Goal: Task Accomplishment & Management: Complete application form

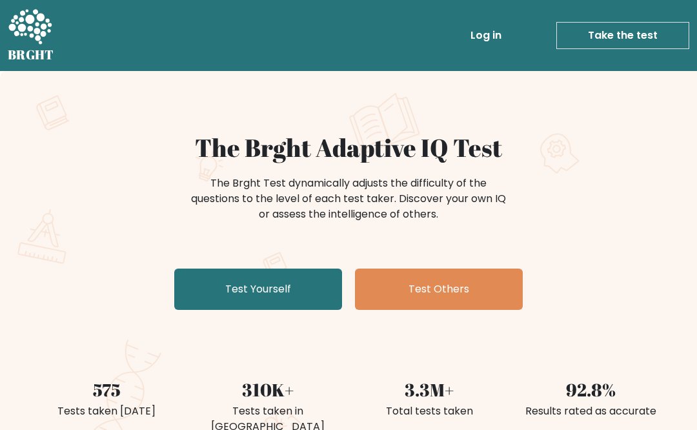
click at [312, 285] on link "Test Yourself" at bounding box center [258, 288] width 168 height 41
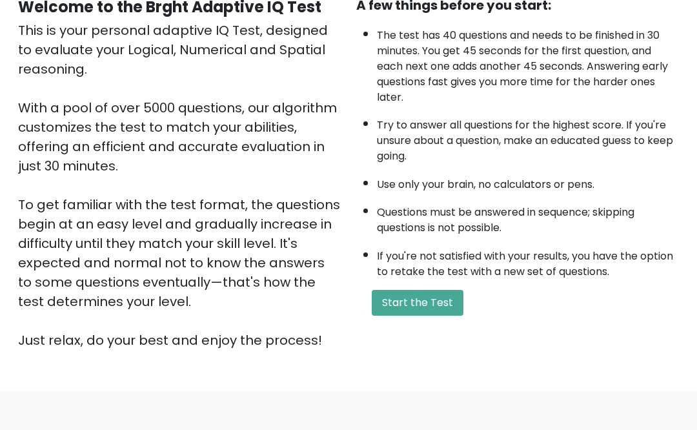
scroll to position [147, 0]
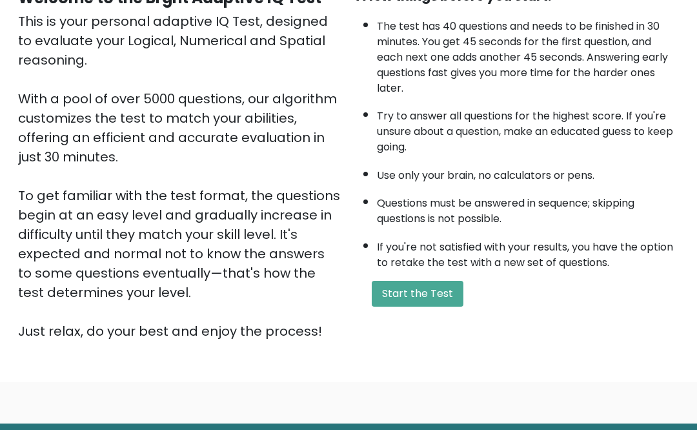
click at [445, 307] on button "Start the Test" at bounding box center [418, 294] width 92 height 26
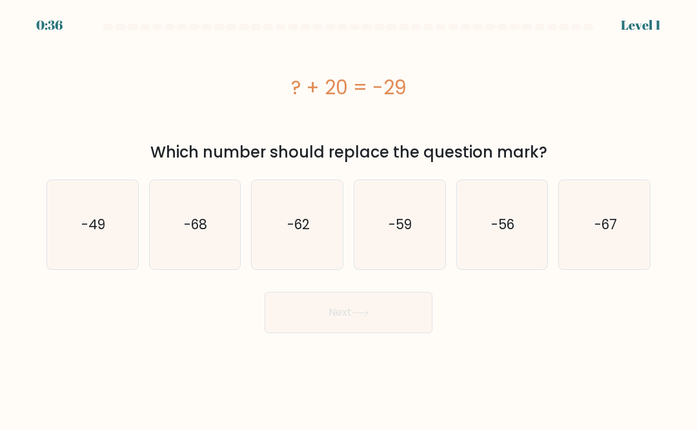
click at [99, 208] on icon "-49" at bounding box center [92, 224] width 89 height 89
click at [349, 215] on input "a. -49" at bounding box center [349, 216] width 1 height 3
radio input "true"
click at [401, 321] on button "Next" at bounding box center [349, 312] width 168 height 41
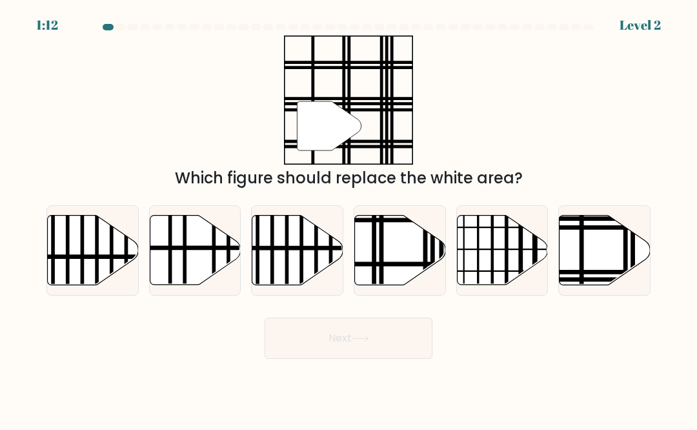
click at [598, 243] on icon at bounding box center [605, 251] width 91 height 70
click at [349, 218] on input "f." at bounding box center [349, 216] width 1 height 3
radio input "true"
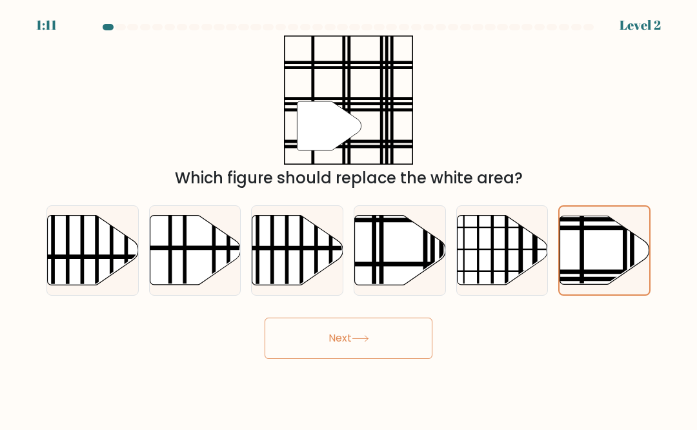
click at [296, 340] on button "Next" at bounding box center [349, 338] width 168 height 41
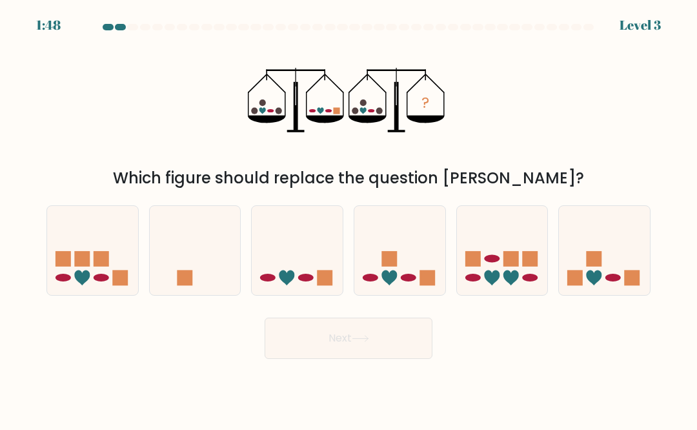
click at [292, 278] on icon at bounding box center [286, 277] width 15 height 15
click at [349, 218] on input "c." at bounding box center [349, 216] width 1 height 3
radio input "true"
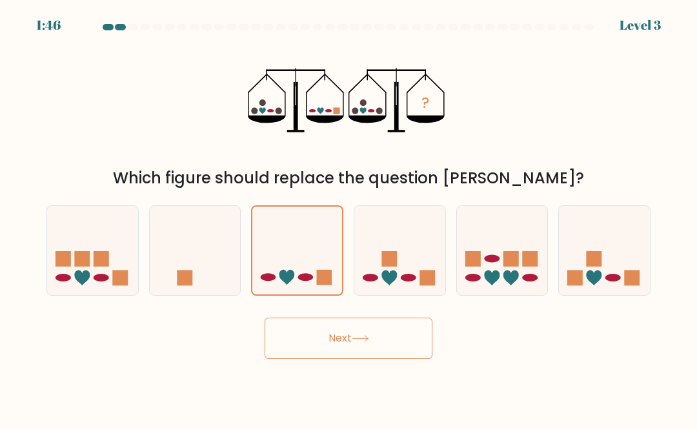
click at [400, 349] on button "Next" at bounding box center [349, 338] width 168 height 41
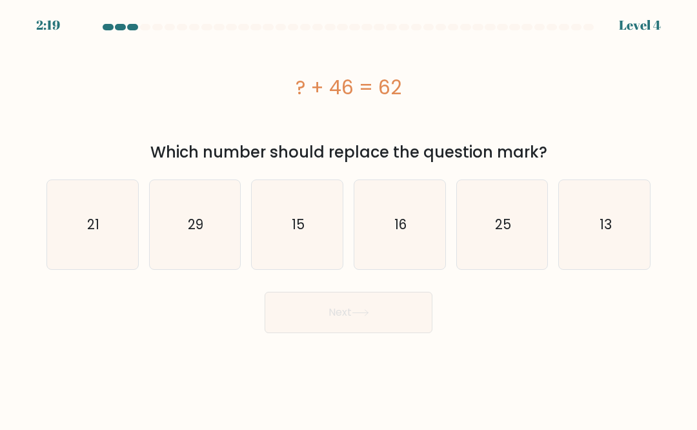
click at [429, 243] on icon "16" at bounding box center [399, 224] width 89 height 89
click at [349, 218] on input "d. 16" at bounding box center [349, 216] width 1 height 3
radio input "true"
click at [395, 328] on button "Next" at bounding box center [349, 312] width 168 height 41
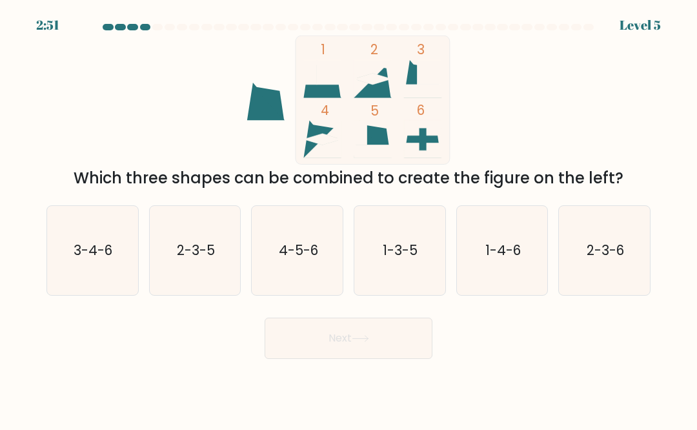
click at [409, 263] on icon "1-3-5" at bounding box center [399, 250] width 89 height 89
click at [349, 218] on input "d. 1-3-5" at bounding box center [349, 216] width 1 height 3
radio input "true"
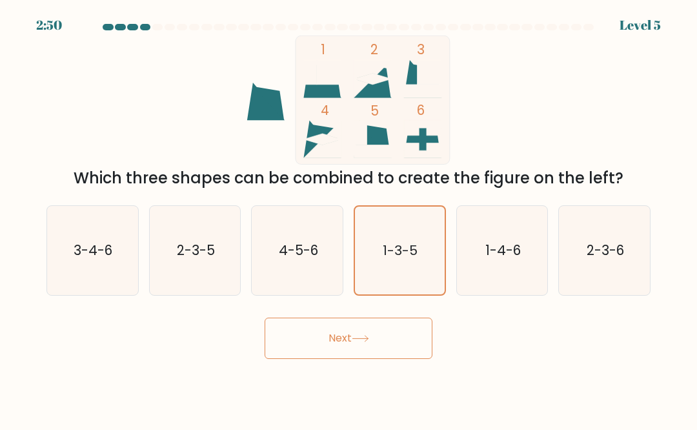
click at [389, 352] on button "Next" at bounding box center [349, 338] width 168 height 41
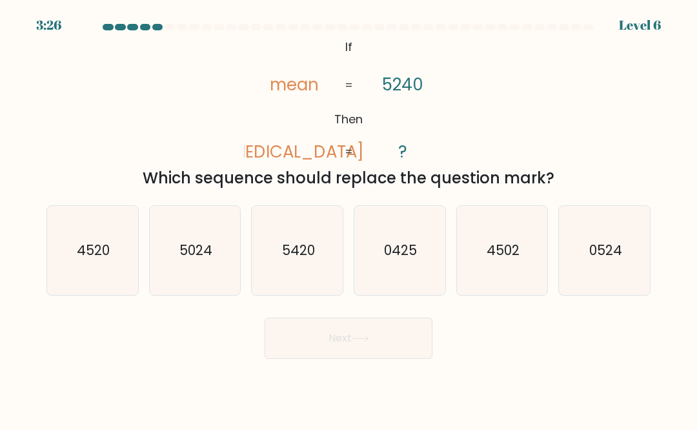
click at [269, 258] on icon "5420" at bounding box center [297, 250] width 89 height 89
click at [349, 218] on input "c. 5420" at bounding box center [349, 216] width 1 height 3
radio input "true"
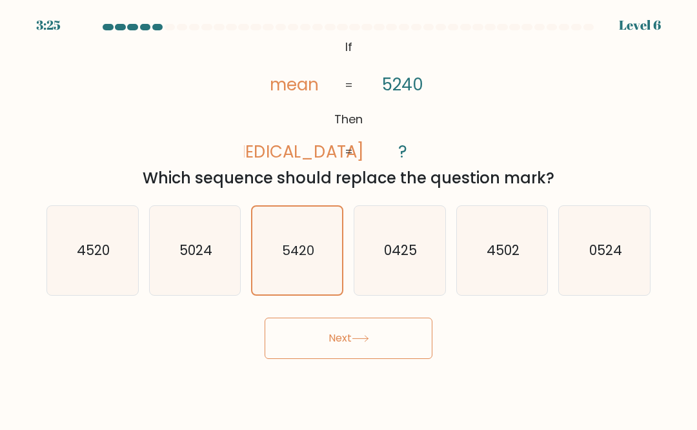
click at [418, 348] on button "Next" at bounding box center [349, 338] width 168 height 41
click at [419, 331] on button "Next" at bounding box center [349, 338] width 168 height 41
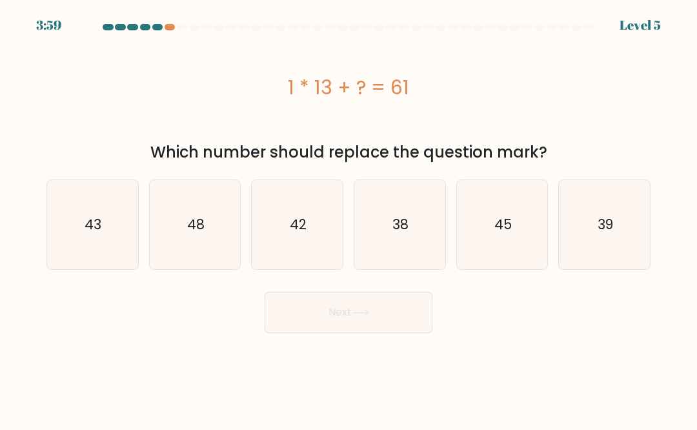
click at [204, 230] on text "48" at bounding box center [195, 224] width 17 height 19
click at [349, 218] on input "b. 48" at bounding box center [349, 216] width 1 height 3
radio input "true"
click at [305, 315] on button "Next" at bounding box center [349, 312] width 168 height 41
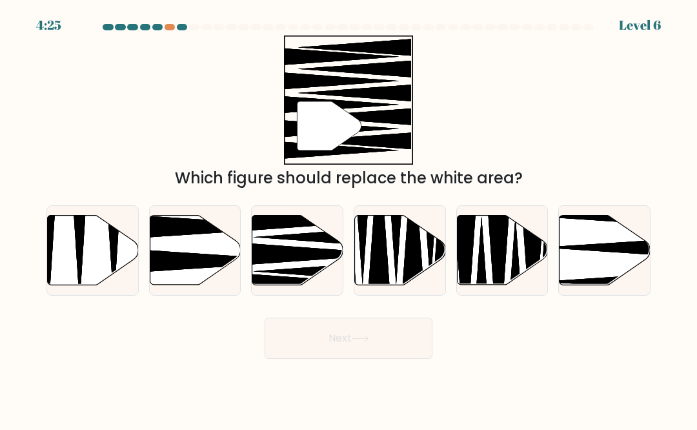
click at [600, 256] on icon at bounding box center [605, 251] width 91 height 70
click at [349, 218] on input "f." at bounding box center [349, 216] width 1 height 3
radio input "true"
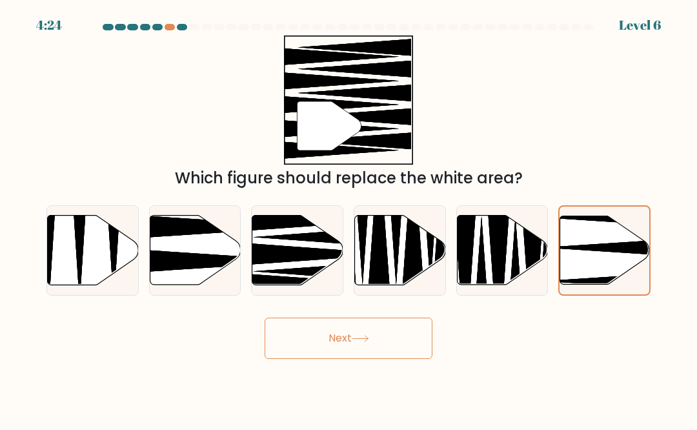
click at [278, 346] on button "Next" at bounding box center [349, 338] width 168 height 41
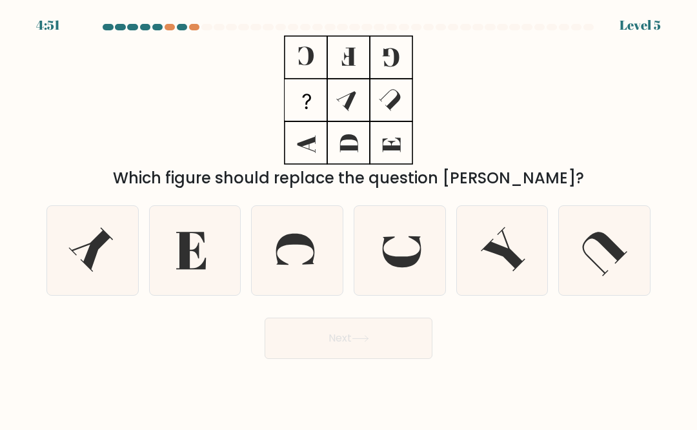
click at [108, 279] on icon at bounding box center [92, 250] width 89 height 89
click at [349, 218] on input "a." at bounding box center [349, 216] width 1 height 3
radio input "true"
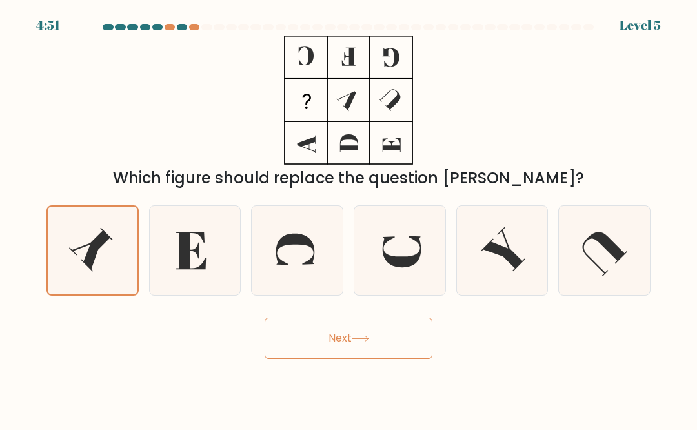
click at [384, 348] on button "Next" at bounding box center [349, 338] width 168 height 41
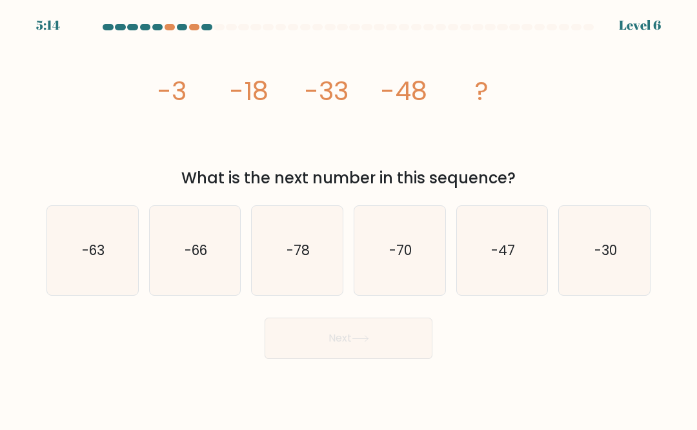
click at [86, 252] on text "-63" at bounding box center [93, 250] width 23 height 19
click at [349, 218] on input "a. -63" at bounding box center [349, 216] width 1 height 3
radio input "true"
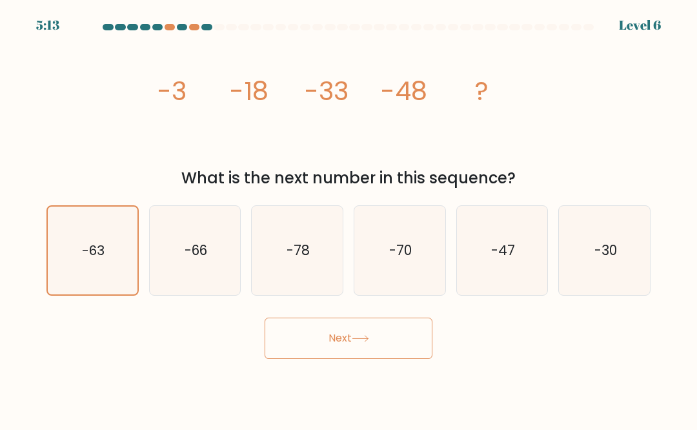
click at [301, 358] on button "Next" at bounding box center [349, 338] width 168 height 41
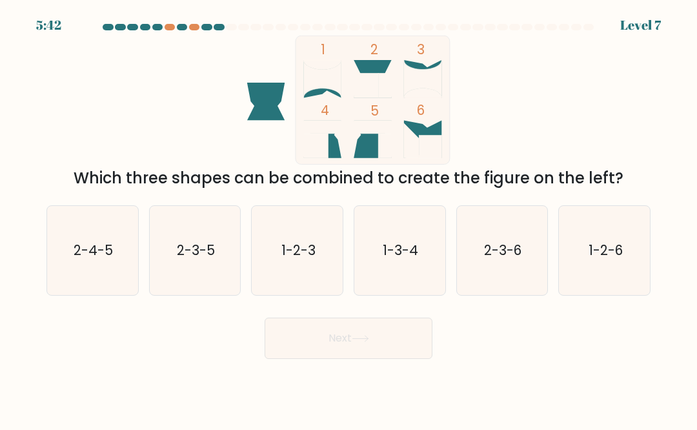
click at [69, 241] on icon "2-4-5" at bounding box center [92, 250] width 89 height 89
click at [349, 218] on input "a. 2-4-5" at bounding box center [349, 216] width 1 height 3
radio input "true"
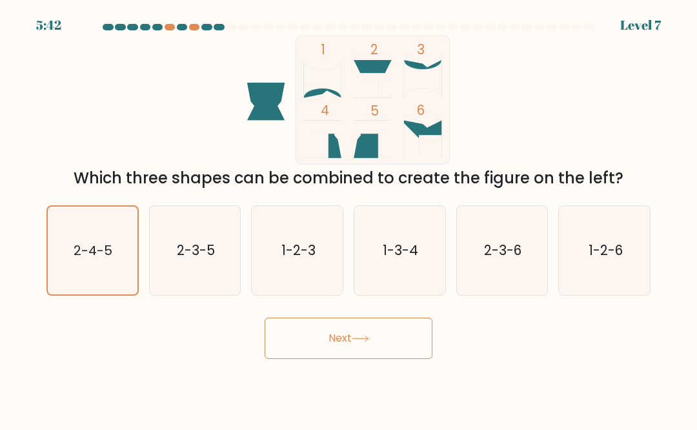
click at [413, 343] on button "Next" at bounding box center [349, 338] width 168 height 41
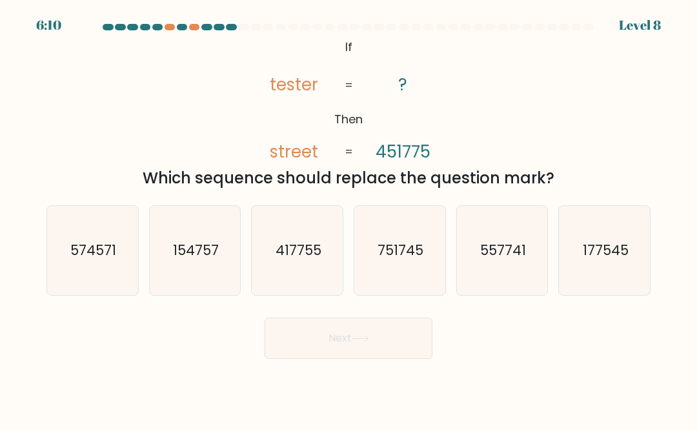
click at [189, 243] on text "154757" at bounding box center [196, 250] width 46 height 19
click at [349, 218] on input "b. 154757" at bounding box center [349, 216] width 1 height 3
radio input "true"
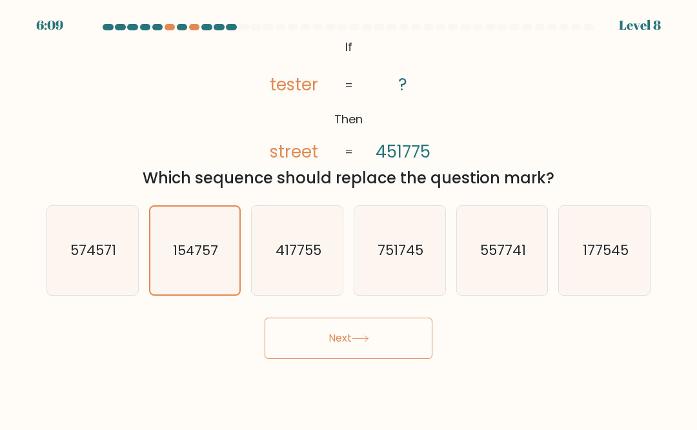
click at [424, 343] on button "Next" at bounding box center [349, 338] width 168 height 41
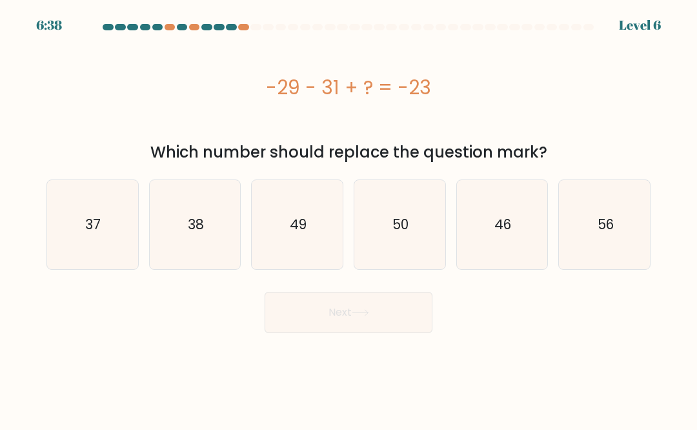
click at [93, 251] on icon "37" at bounding box center [92, 224] width 89 height 89
click at [349, 218] on input "a. 37" at bounding box center [349, 216] width 1 height 3
radio input "true"
click at [410, 322] on button "Next" at bounding box center [349, 312] width 168 height 41
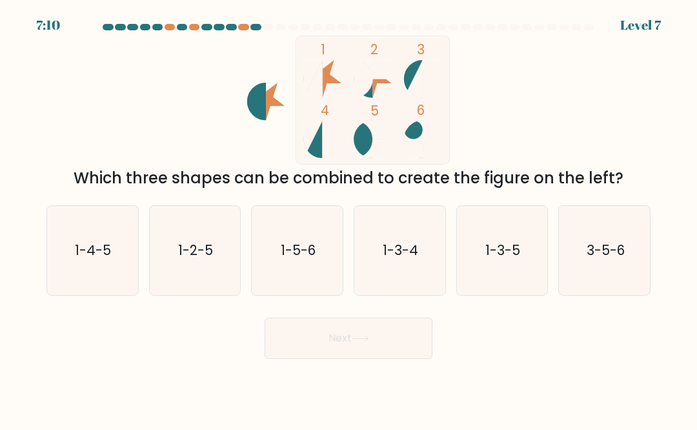
click at [410, 263] on icon "1-3-4" at bounding box center [399, 250] width 89 height 89
click at [349, 218] on input "d. 1-3-4" at bounding box center [349, 216] width 1 height 3
radio input "true"
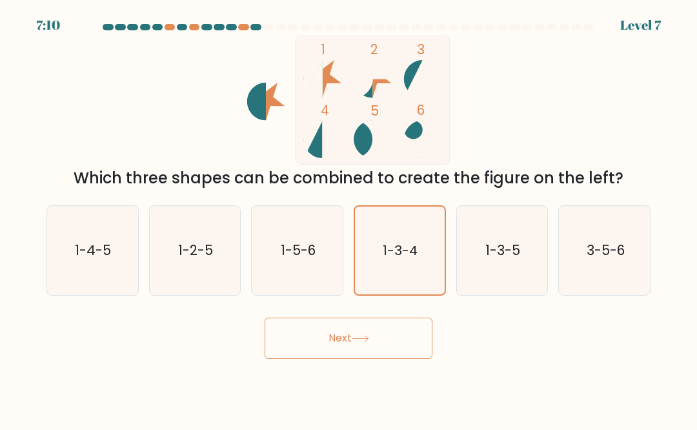
click at [408, 340] on button "Next" at bounding box center [349, 338] width 168 height 41
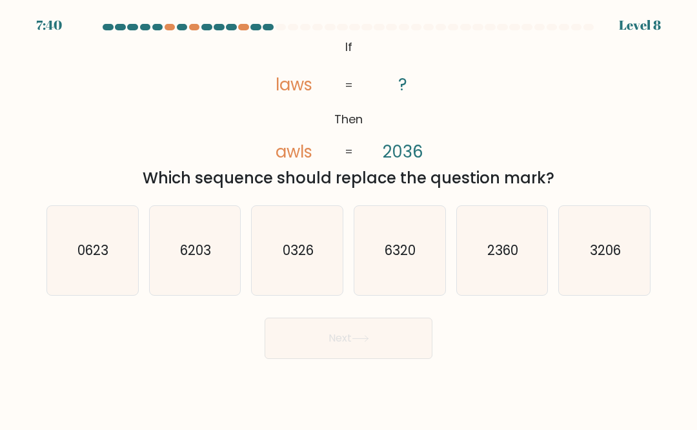
click at [616, 229] on icon "3206" at bounding box center [604, 250] width 89 height 89
click at [349, 218] on input "f. 3206" at bounding box center [349, 216] width 1 height 3
radio input "true"
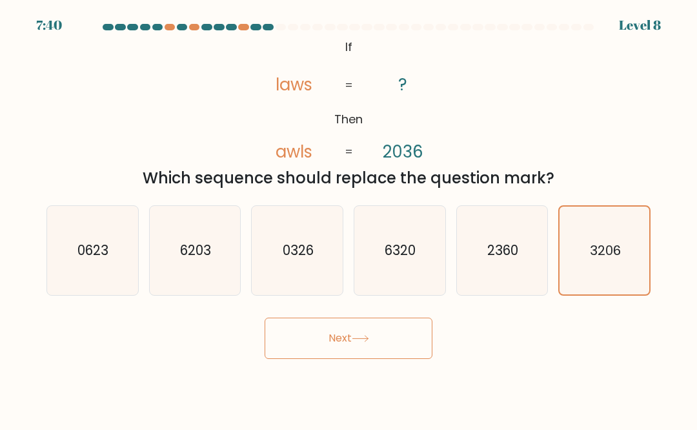
click at [384, 343] on button "Next" at bounding box center [349, 338] width 168 height 41
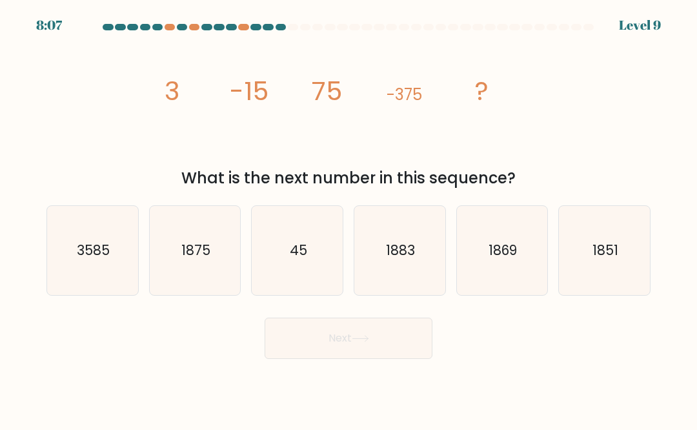
click at [74, 234] on icon "3585" at bounding box center [92, 250] width 89 height 89
click at [349, 218] on input "a. 3585" at bounding box center [349, 216] width 1 height 3
radio input "true"
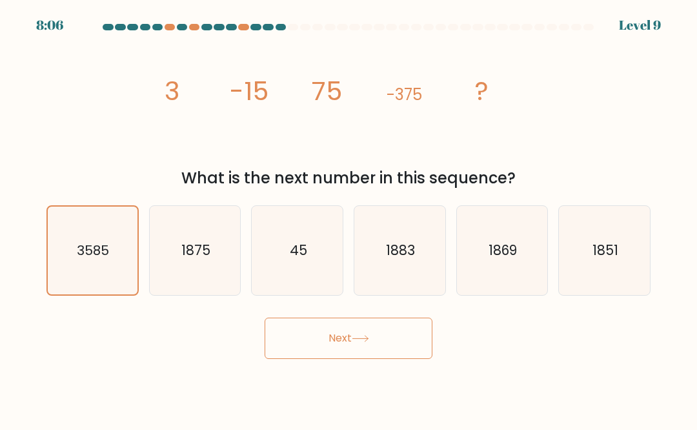
click at [398, 355] on button "Next" at bounding box center [349, 338] width 168 height 41
click at [421, 342] on button "Next" at bounding box center [349, 338] width 168 height 41
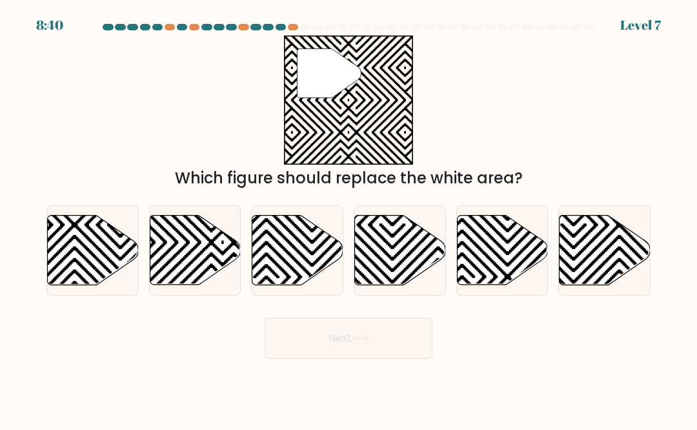
click at [185, 258] on icon at bounding box center [222, 288] width 183 height 183
click at [349, 218] on input "b." at bounding box center [349, 216] width 1 height 3
radio input "true"
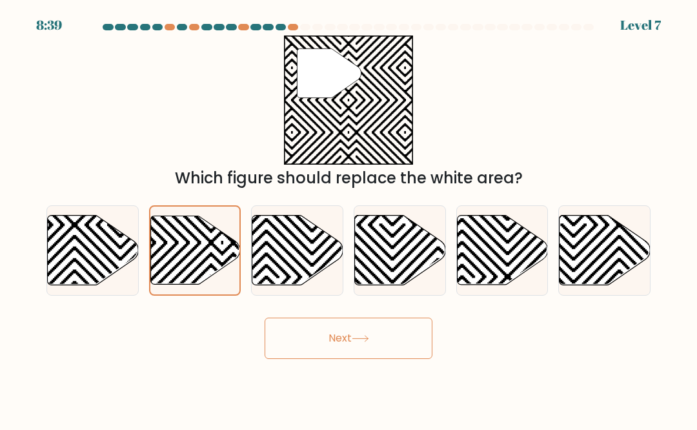
click at [407, 354] on button "Next" at bounding box center [349, 338] width 168 height 41
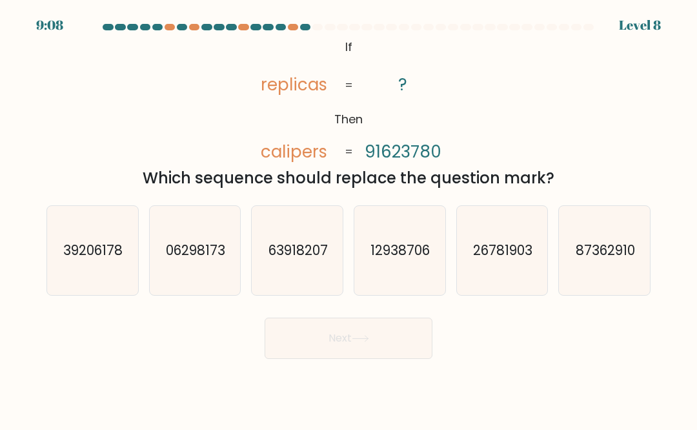
click at [625, 237] on icon "87362910" at bounding box center [604, 250] width 89 height 89
click at [349, 218] on input "f. 87362910" at bounding box center [349, 216] width 1 height 3
radio input "true"
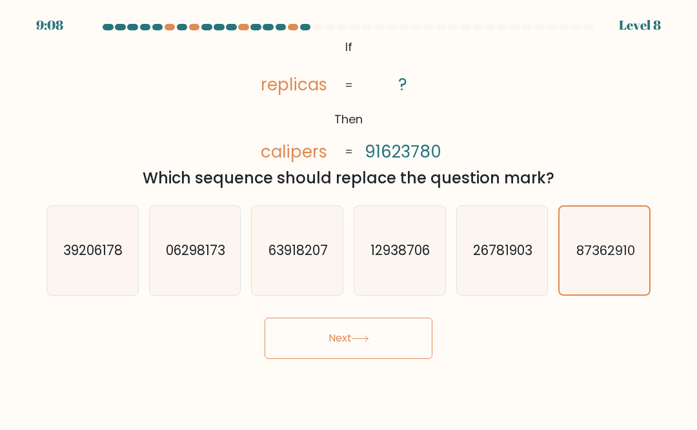
click at [393, 346] on button "Next" at bounding box center [349, 338] width 168 height 41
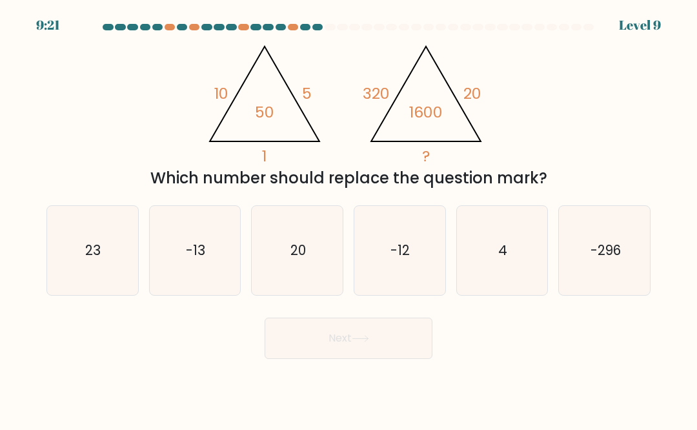
click at [112, 267] on icon "23" at bounding box center [92, 250] width 89 height 89
click at [349, 218] on input "a. 23" at bounding box center [349, 216] width 1 height 3
radio input "true"
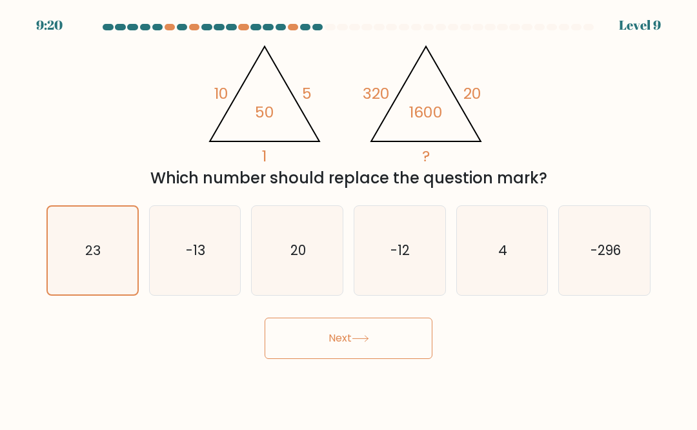
click at [367, 346] on button "Next" at bounding box center [349, 338] width 168 height 41
